Goal: Download file/media

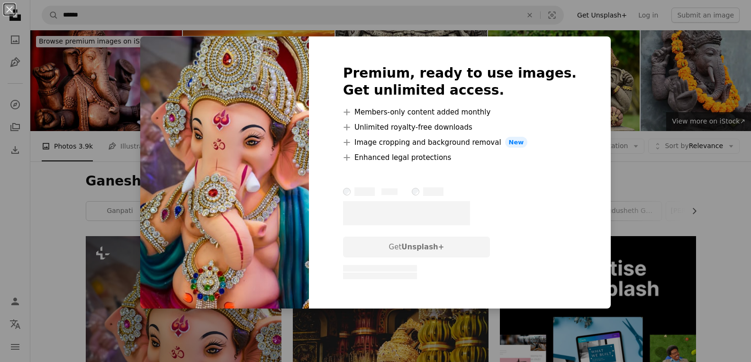
scroll to position [190, 0]
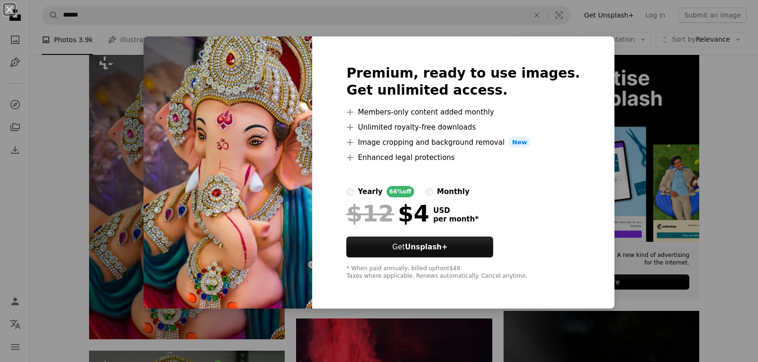
click at [227, 122] on img at bounding box center [228, 172] width 169 height 273
click at [9, 8] on button "An X shape" at bounding box center [9, 9] width 11 height 11
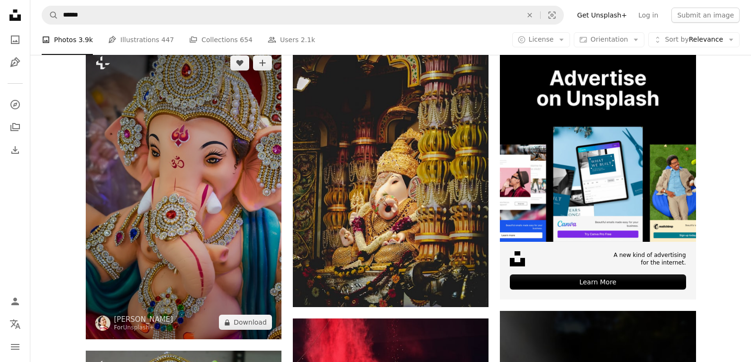
drag, startPoint x: 238, startPoint y: 198, endPoint x: 180, endPoint y: 165, distance: 66.8
click at [180, 165] on img at bounding box center [184, 193] width 196 height 294
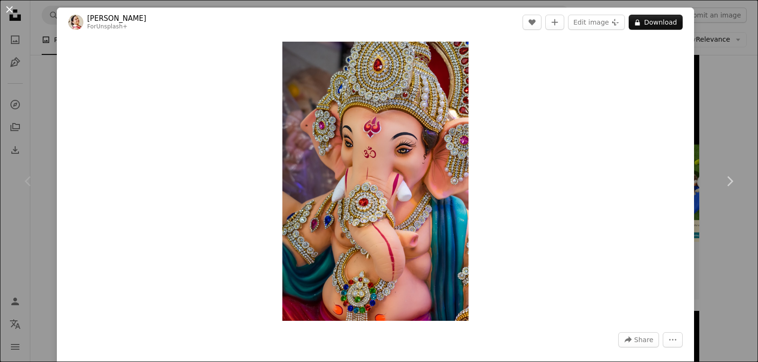
click at [9, 8] on button "An X shape" at bounding box center [9, 9] width 11 height 11
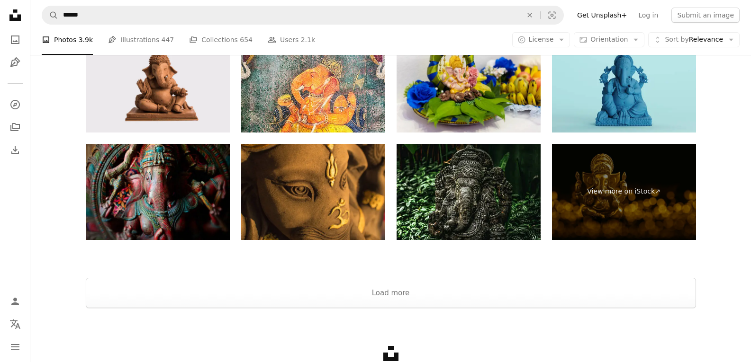
scroll to position [2399, 0]
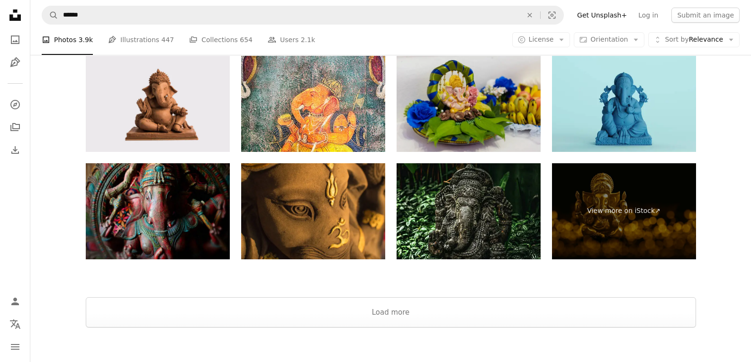
click at [500, 141] on img at bounding box center [468, 104] width 144 height 96
click at [452, 92] on img at bounding box center [468, 104] width 144 height 96
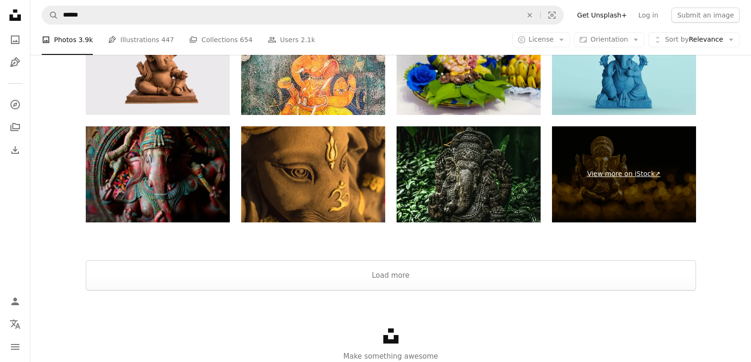
scroll to position [2446, 0]
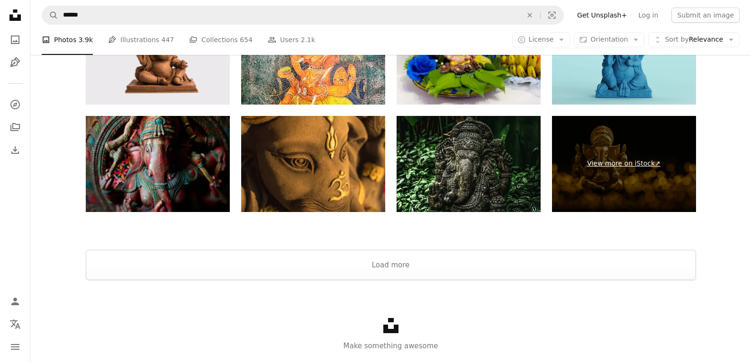
click at [623, 162] on link "View more on iStock ↗" at bounding box center [624, 164] width 144 height 96
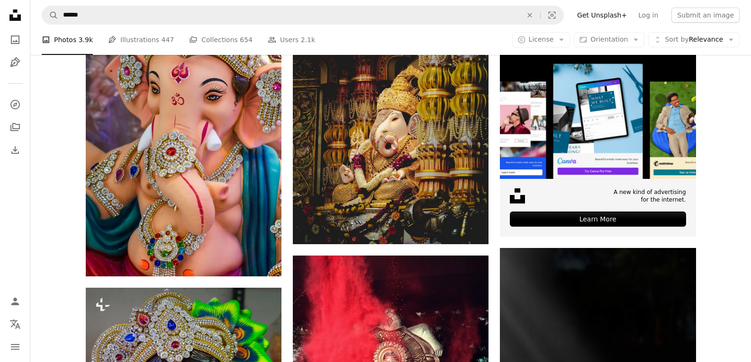
scroll to position [239, 0]
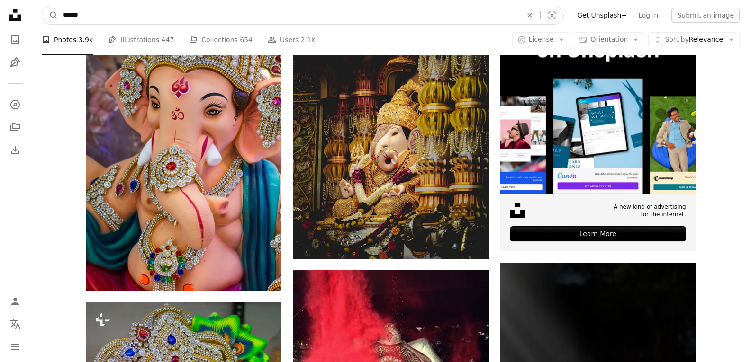
click at [102, 18] on input "******" at bounding box center [288, 15] width 461 height 18
type input "******"
